Goal: Information Seeking & Learning: Learn about a topic

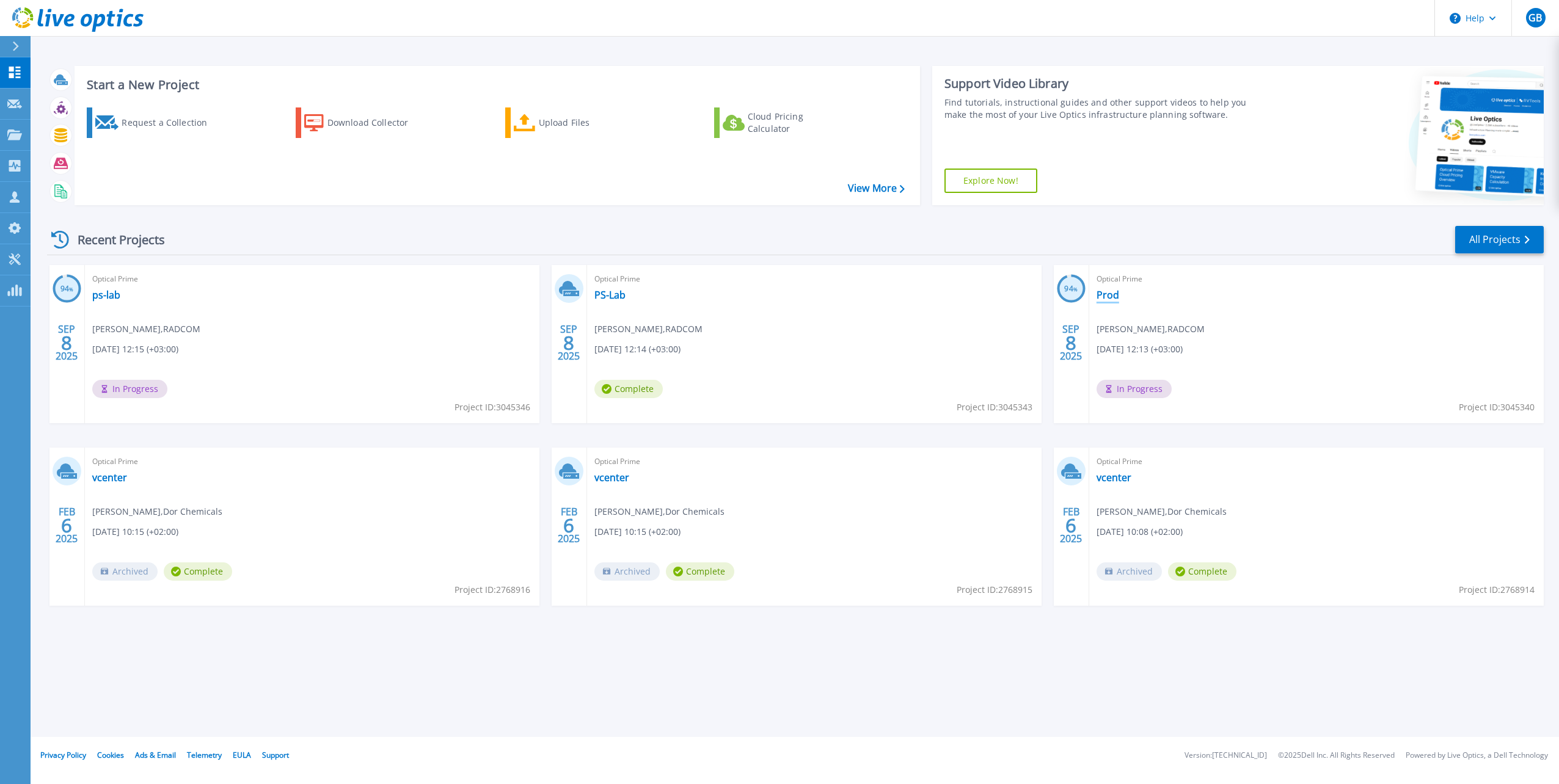
click at [1108, 298] on link "Prod" at bounding box center [1107, 295] width 22 height 12
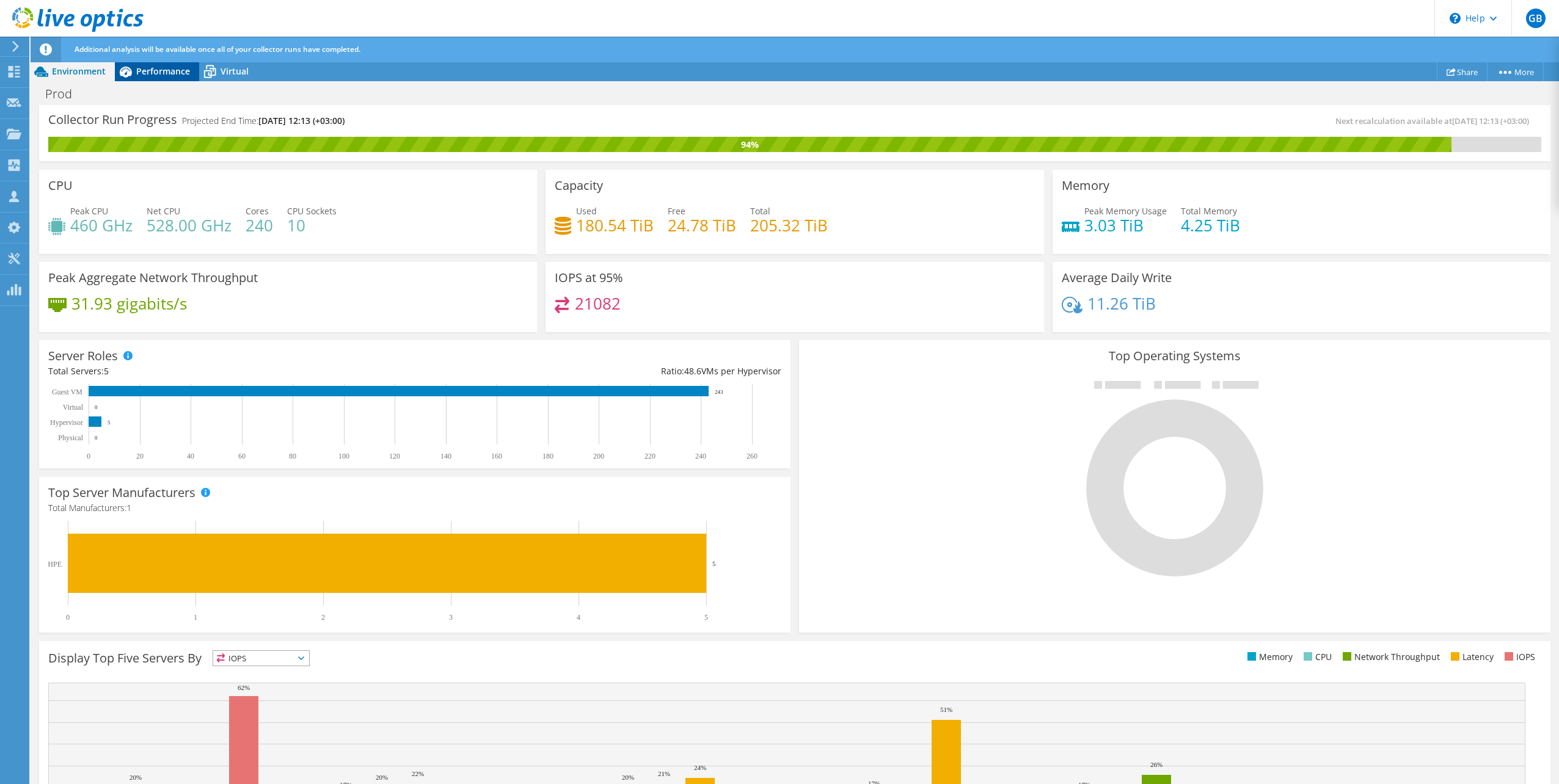
click at [165, 67] on span "Performance" at bounding box center [163, 71] width 54 height 12
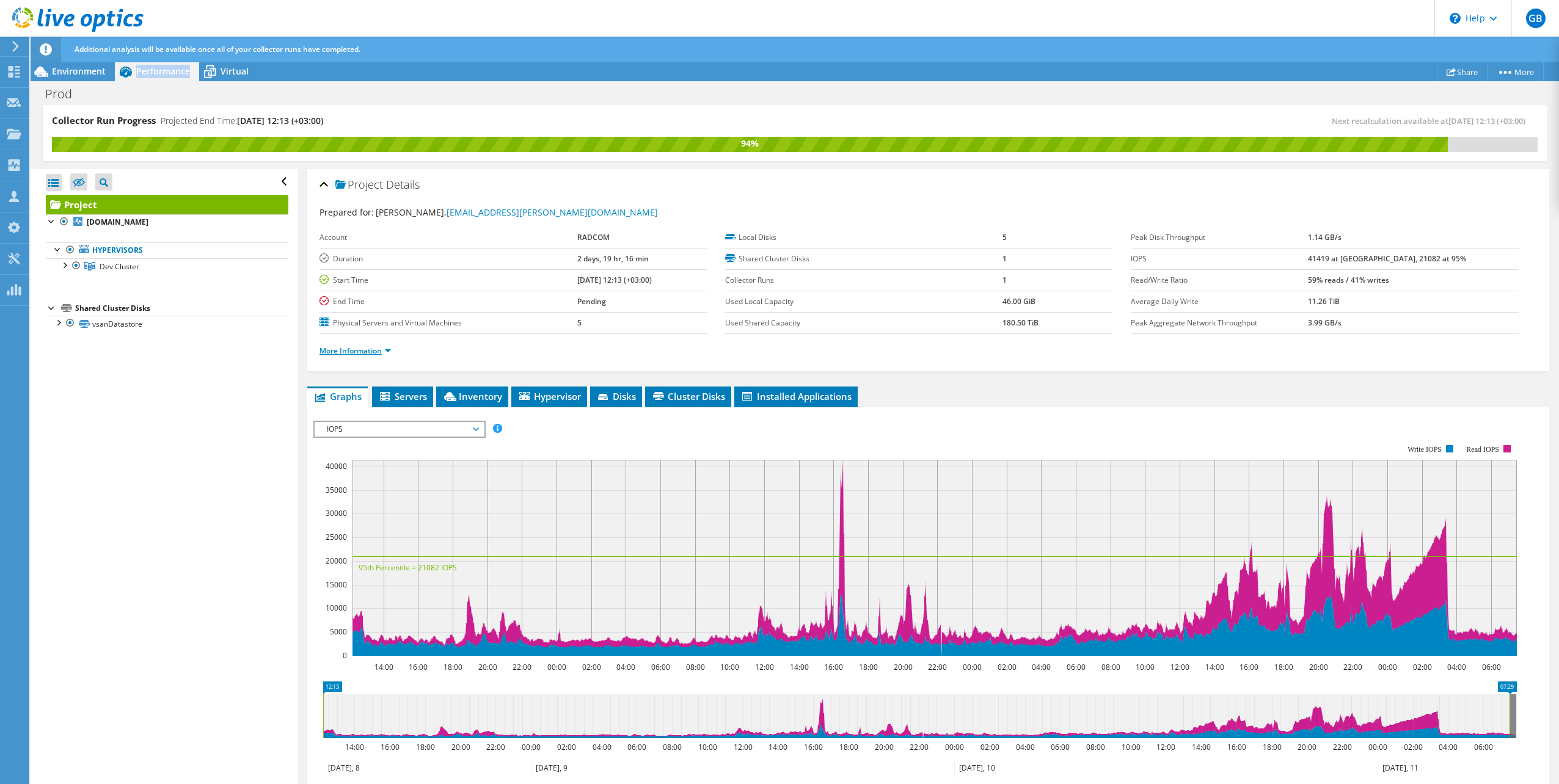
click at [378, 354] on link "More Information" at bounding box center [355, 351] width 72 height 11
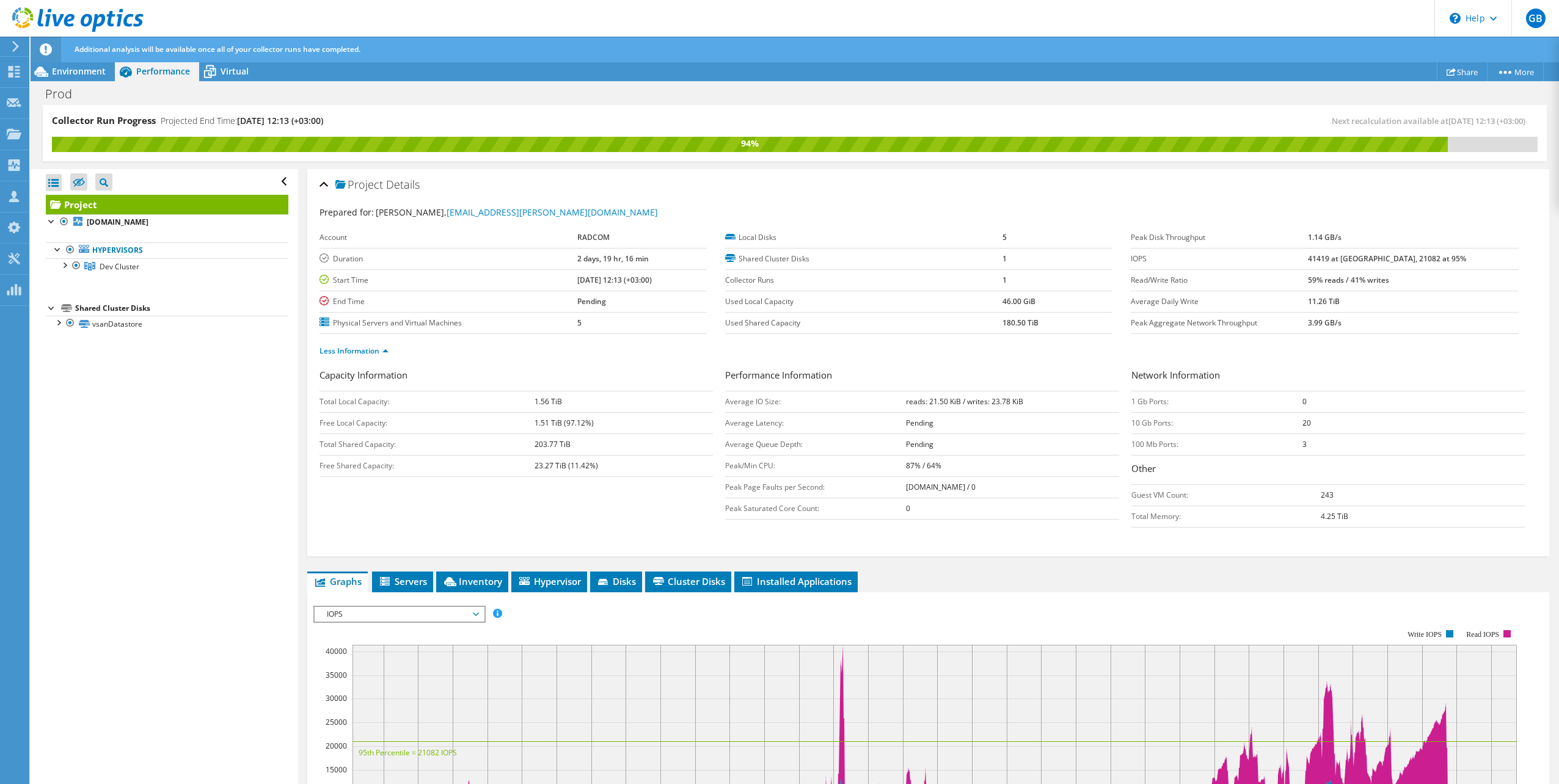
click at [226, 425] on div "Open All Close All Hide Excluded Nodes Project Tree Filter" at bounding box center [163, 477] width 267 height 616
click at [83, 66] on span "Environment" at bounding box center [79, 71] width 54 height 12
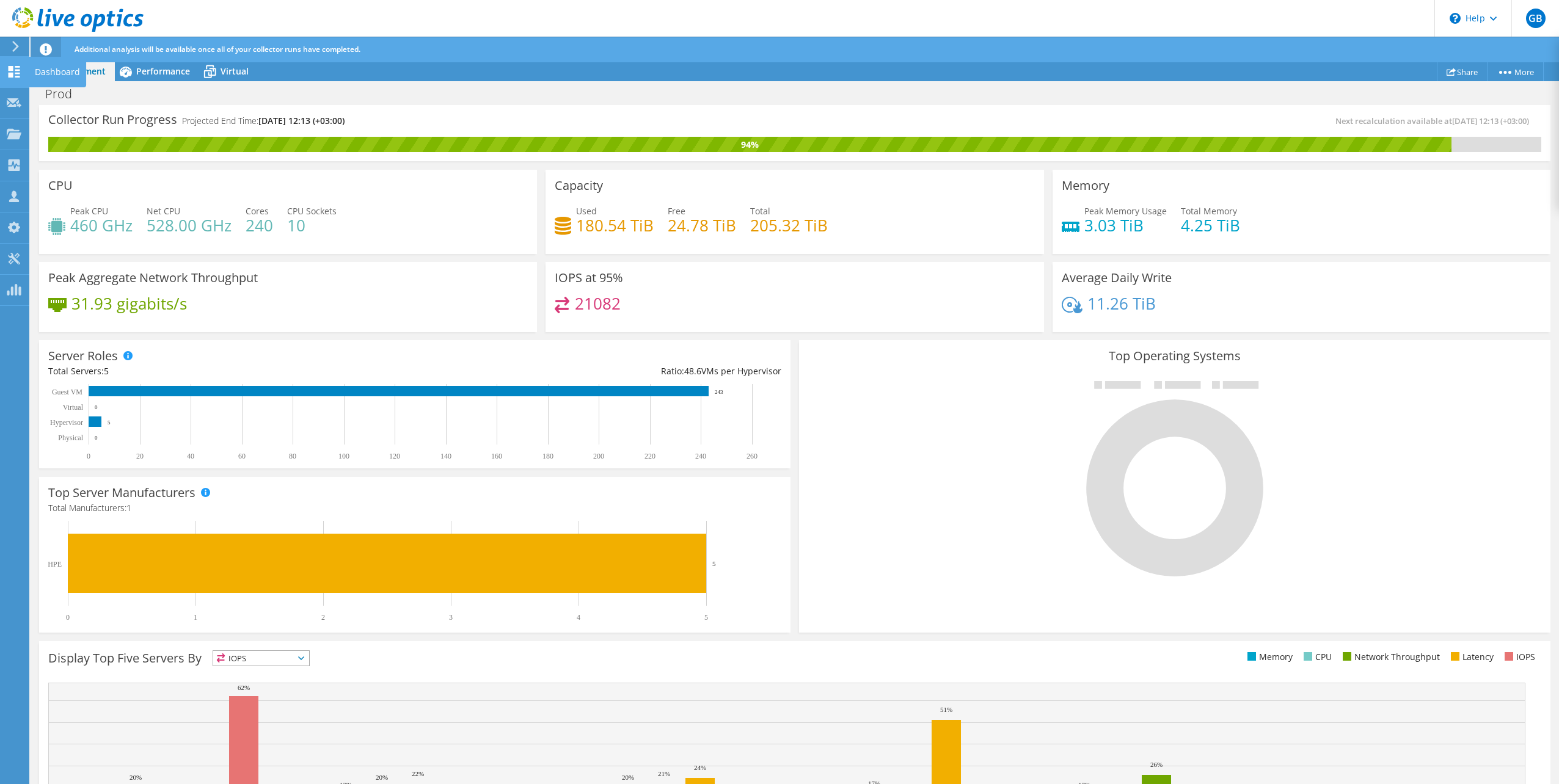
click at [44, 76] on div "Dashboard" at bounding box center [57, 72] width 58 height 30
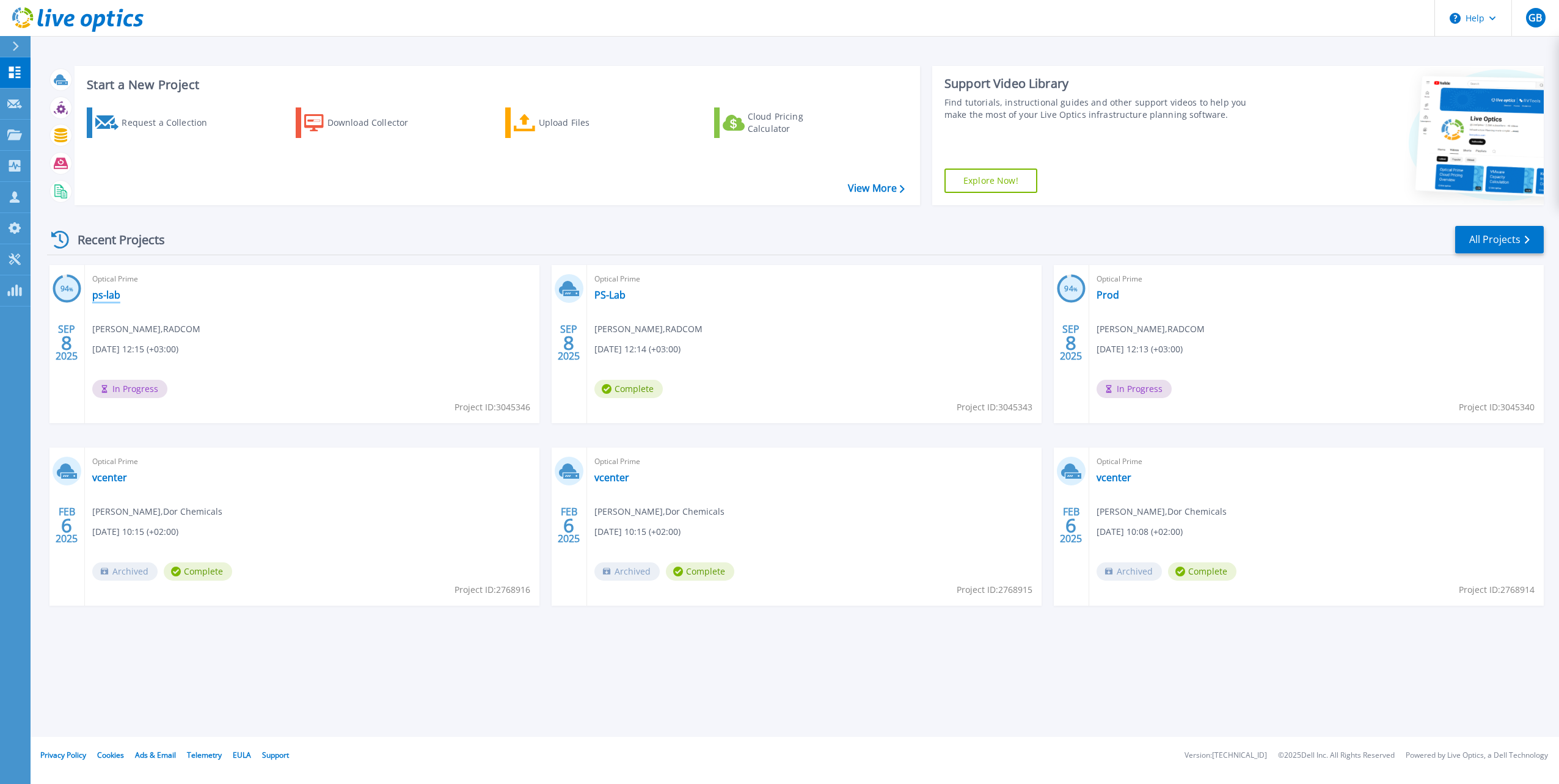
click at [109, 291] on link "ps-lab" at bounding box center [106, 295] width 28 height 12
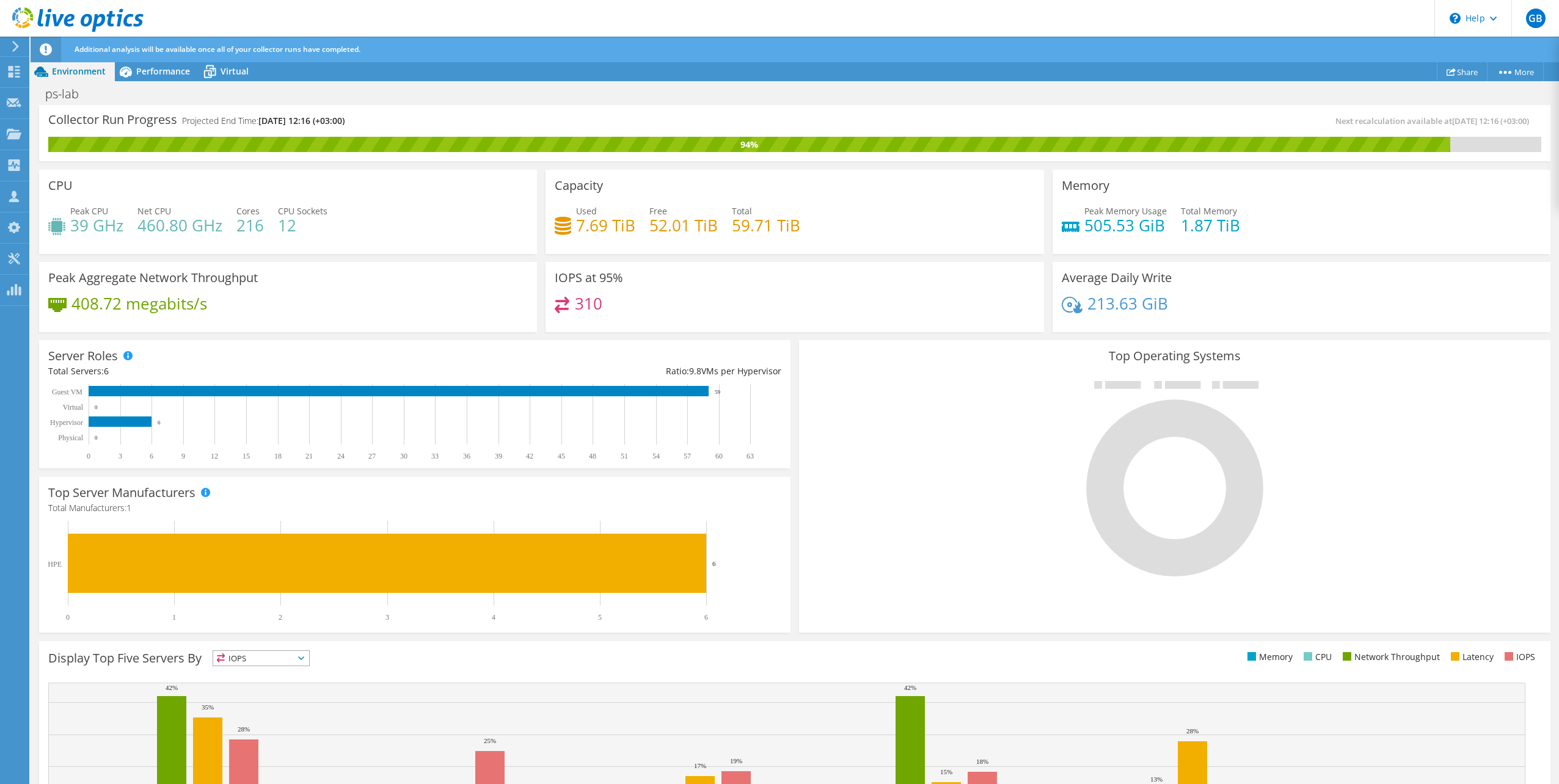
scroll to position [136, 0]
click at [139, 64] on div "Performance" at bounding box center [157, 72] width 84 height 19
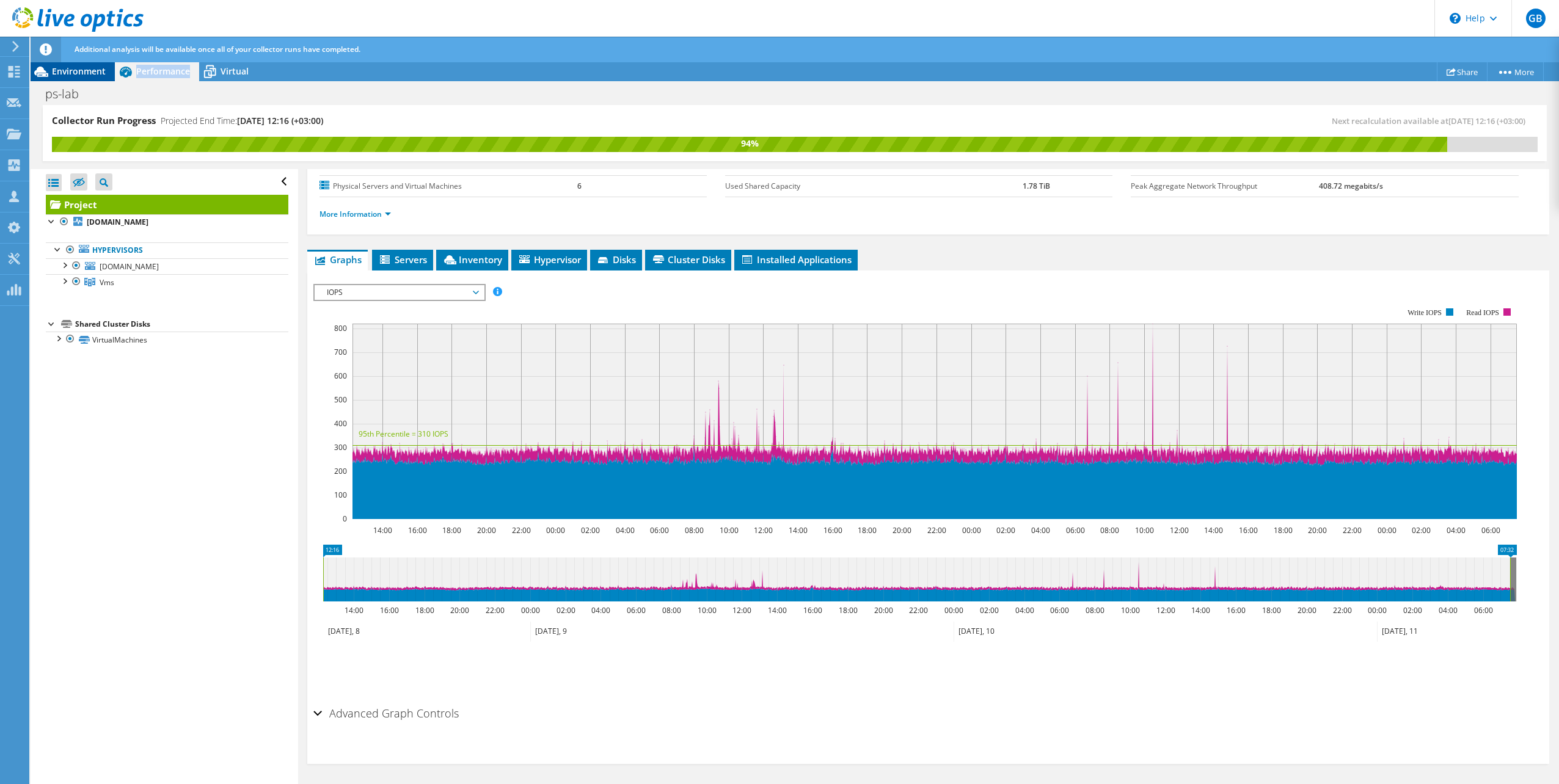
click at [82, 76] on span "Environment" at bounding box center [79, 71] width 54 height 12
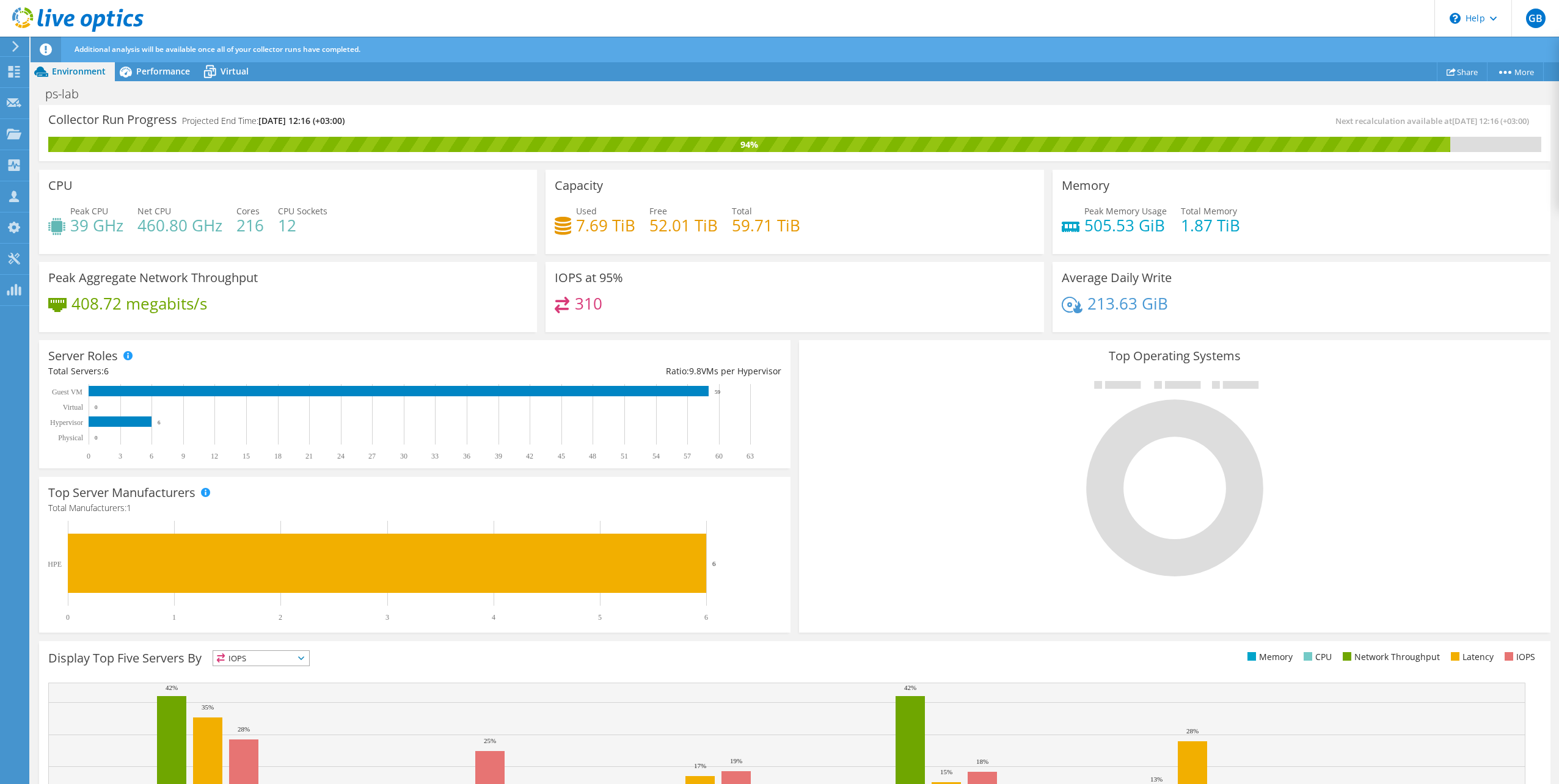
click at [9, 49] on div at bounding box center [13, 46] width 13 height 11
click at [12, 49] on icon at bounding box center [15, 46] width 9 height 11
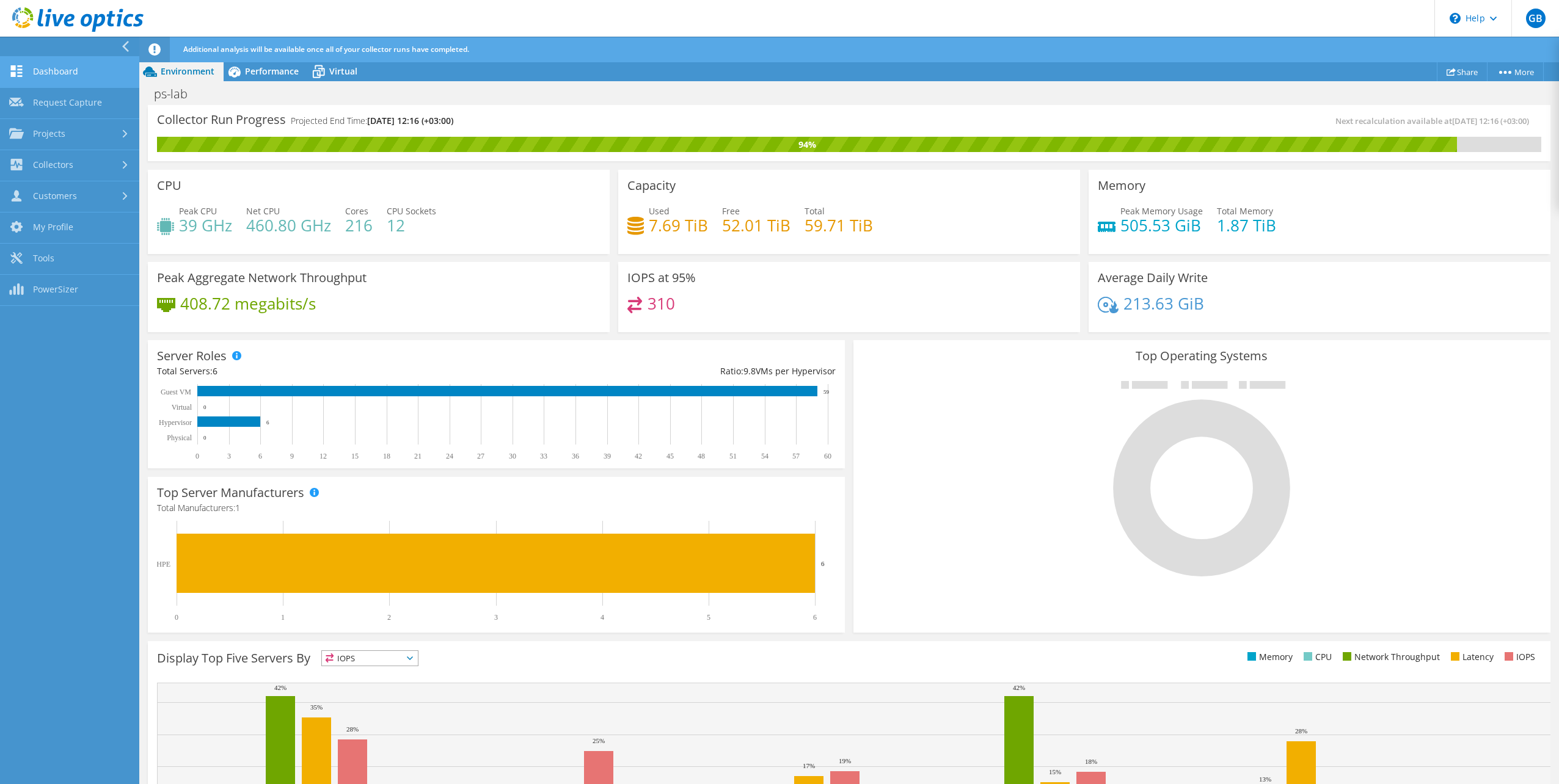
click at [121, 74] on link "Dashboard" at bounding box center [69, 72] width 139 height 31
